Goal: Task Accomplishment & Management: Use online tool/utility

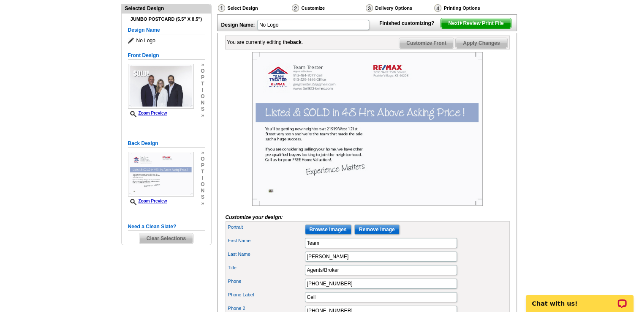
click at [427, 48] on span "Customize Front" at bounding box center [426, 43] width 54 height 10
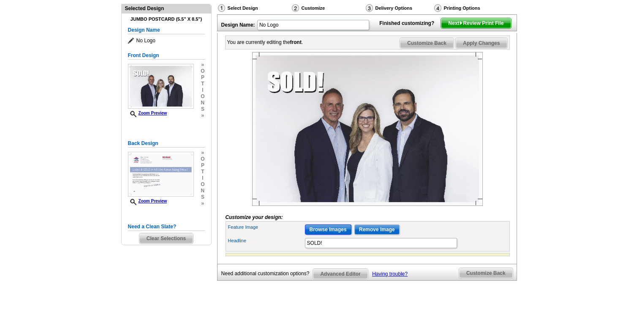
click at [326, 234] on input "Browse Images" at bounding box center [328, 229] width 46 height 10
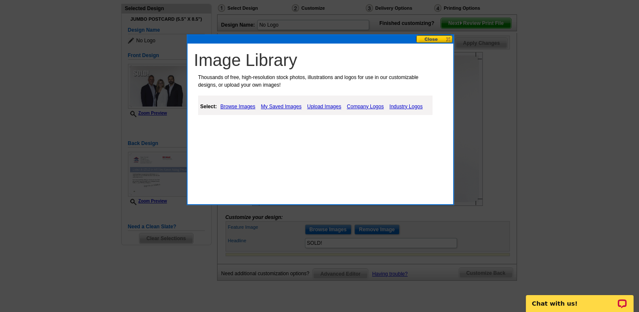
click at [321, 105] on link "Upload Images" at bounding box center [324, 106] width 38 height 10
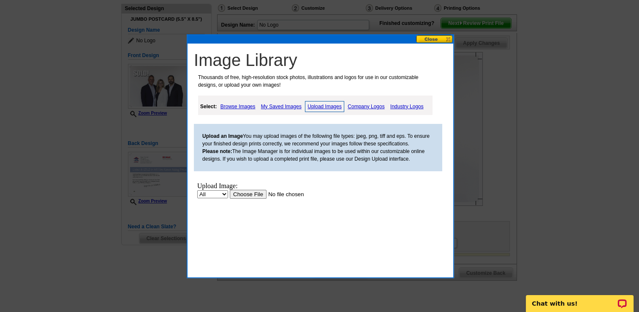
click at [256, 193] on input "file" at bounding box center [283, 193] width 107 height 9
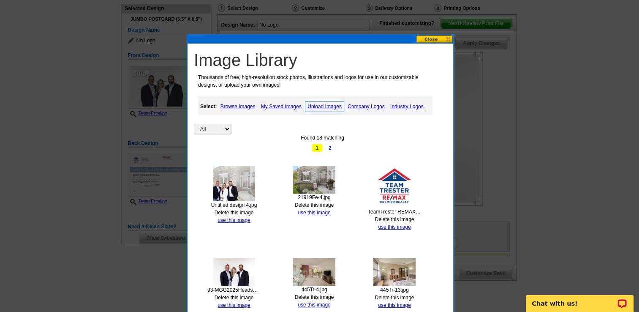
click at [393, 195] on img at bounding box center [394, 187] width 42 height 42
click at [392, 216] on link "Delete this image" at bounding box center [394, 219] width 39 height 6
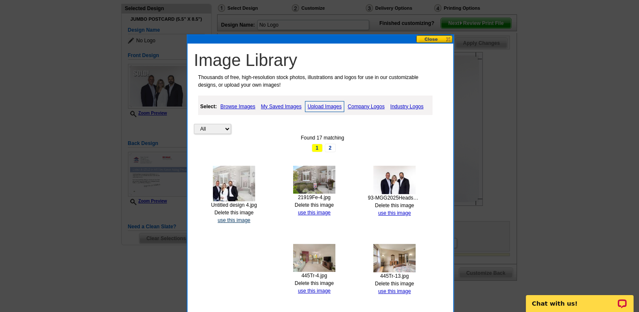
click at [234, 217] on link "use this image" at bounding box center [233, 220] width 33 height 6
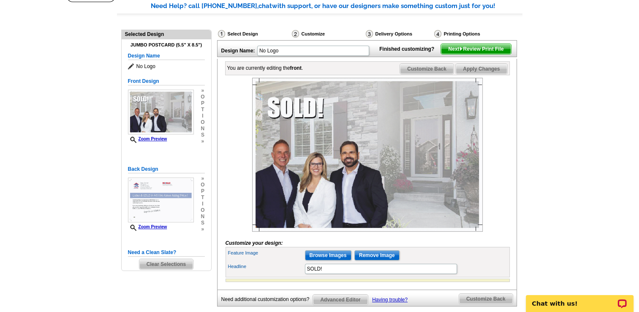
scroll to position [64, 0]
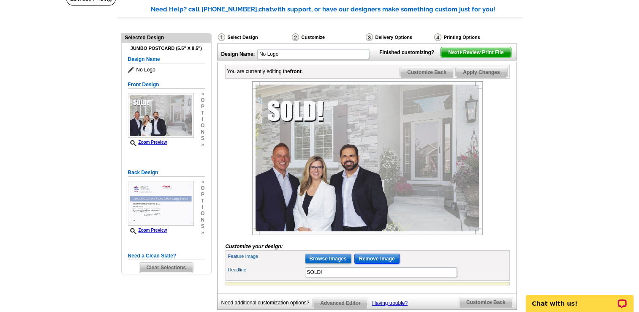
click at [368, 264] on input "Remove Image" at bounding box center [376, 258] width 45 height 10
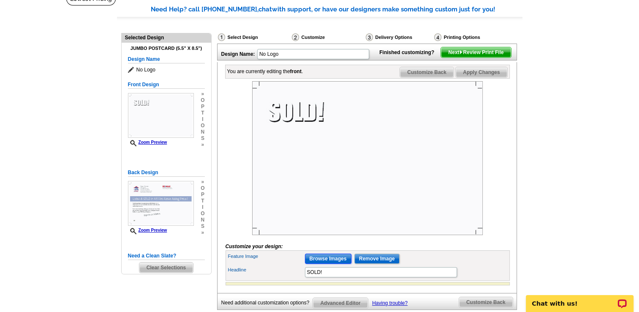
click at [328, 264] on input "Browse Images" at bounding box center [328, 258] width 46 height 10
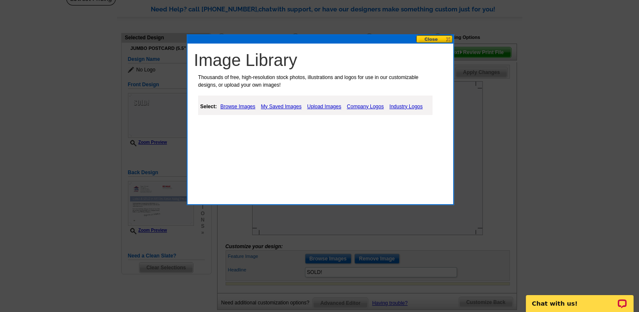
click at [321, 105] on link "Upload Images" at bounding box center [324, 106] width 38 height 10
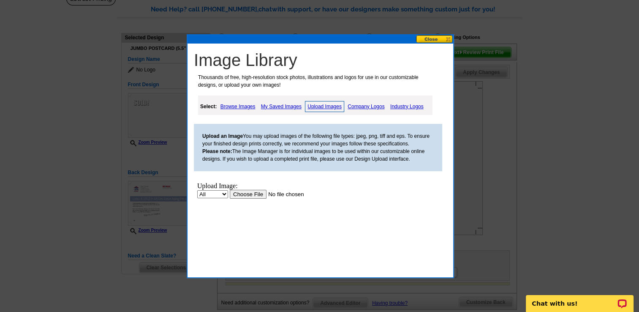
scroll to position [0, 0]
click at [244, 195] on input "file" at bounding box center [283, 193] width 107 height 9
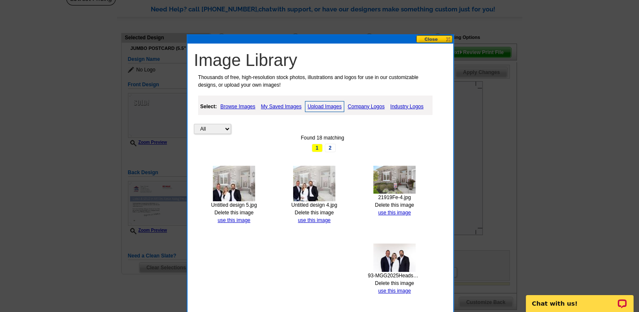
click at [321, 210] on link "Delete this image" at bounding box center [314, 212] width 39 height 6
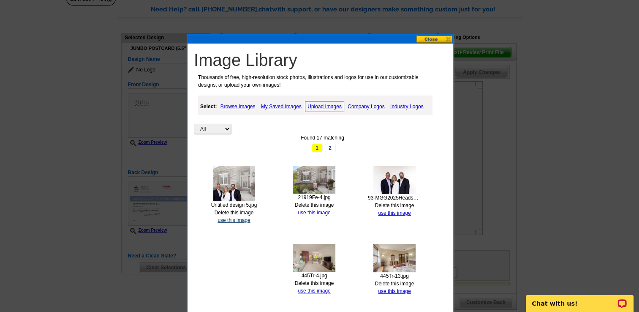
click at [228, 217] on link "use this image" at bounding box center [233, 220] width 33 height 6
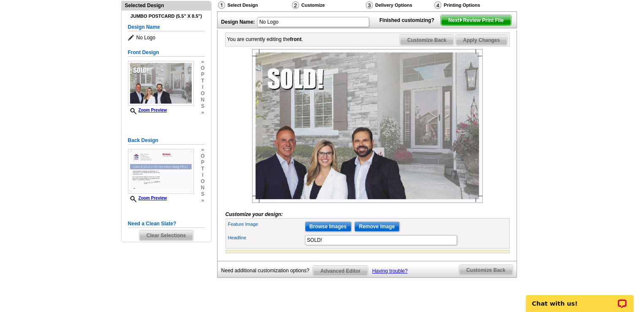
scroll to position [70, 0]
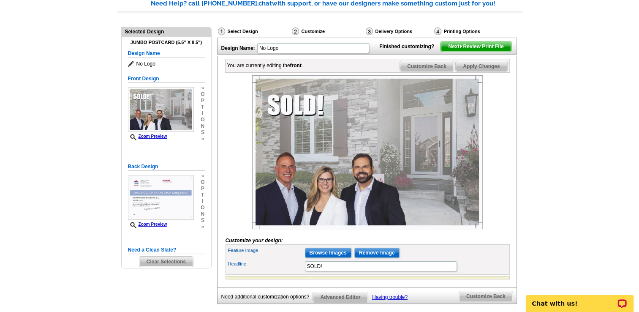
click at [422, 71] on span "Customize Back" at bounding box center [427, 66] width 54 height 10
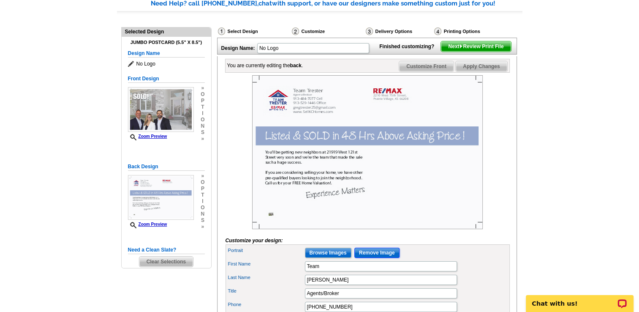
click at [373, 258] on input "Remove Image" at bounding box center [376, 252] width 45 height 10
click at [327, 258] on input "Browse Images" at bounding box center [328, 252] width 46 height 10
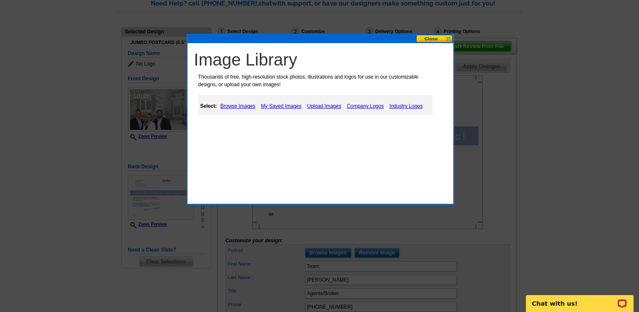
click at [329, 104] on link "Upload Images" at bounding box center [324, 106] width 38 height 10
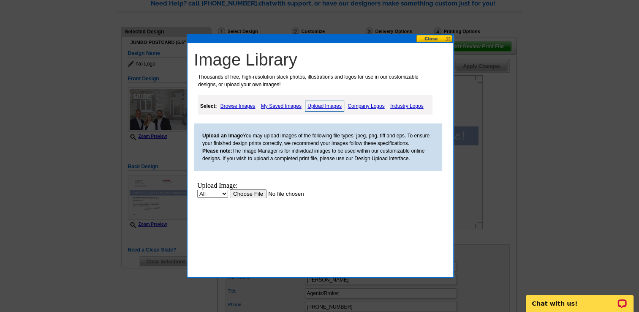
scroll to position [0, 0]
click at [241, 193] on input "file" at bounding box center [283, 193] width 107 height 9
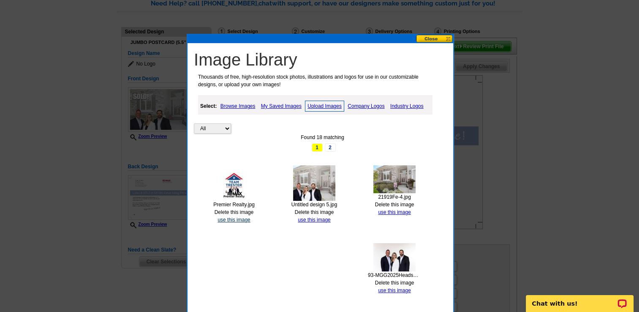
click at [229, 218] on link "use this image" at bounding box center [233, 220] width 33 height 6
